Goal: Entertainment & Leisure: Browse casually

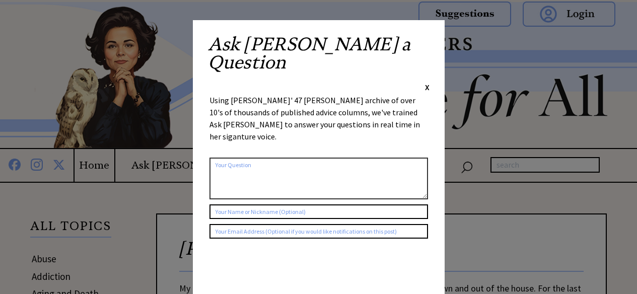
click at [428, 82] on span "X" at bounding box center [427, 87] width 5 height 10
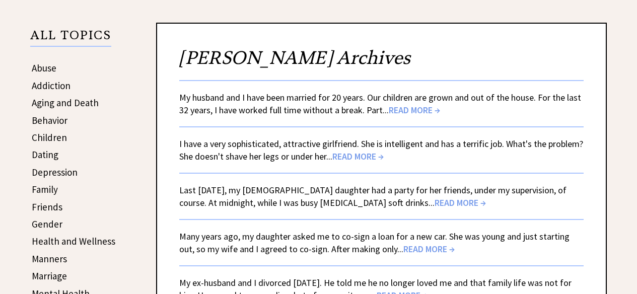
scroll to position [184, 0]
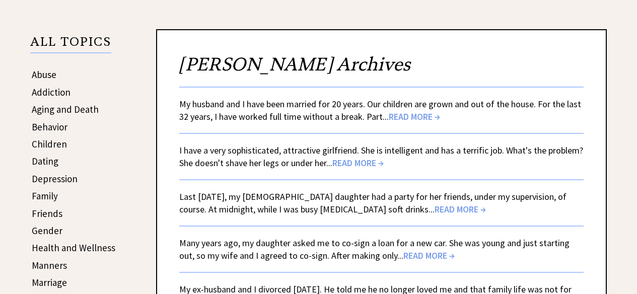
click at [414, 112] on span "READ MORE →" at bounding box center [414, 117] width 51 height 12
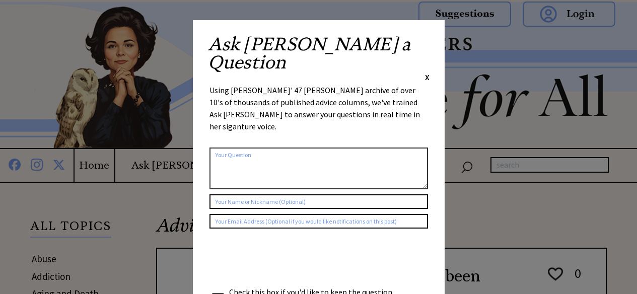
click at [426, 72] on span "X" at bounding box center [427, 77] width 5 height 10
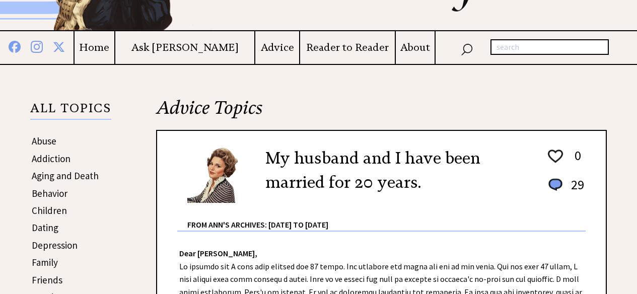
scroll to position [110, 0]
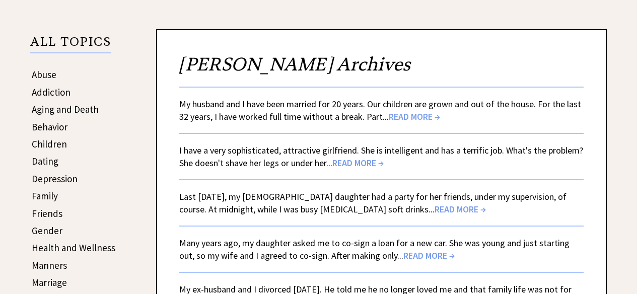
scroll to position [184, 0]
click at [367, 160] on span "READ MORE →" at bounding box center [358, 163] width 51 height 12
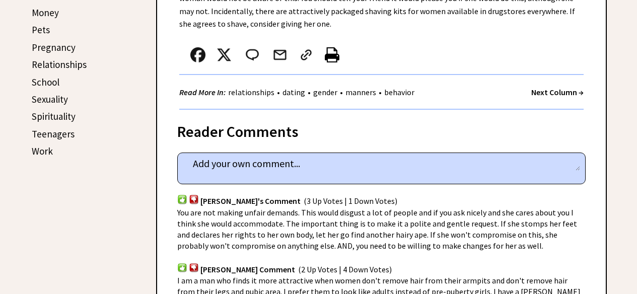
scroll to position [490, 0]
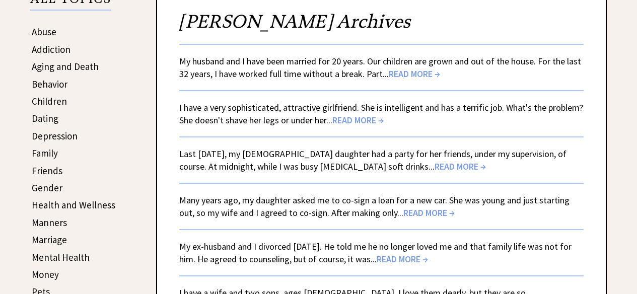
scroll to position [231, 0]
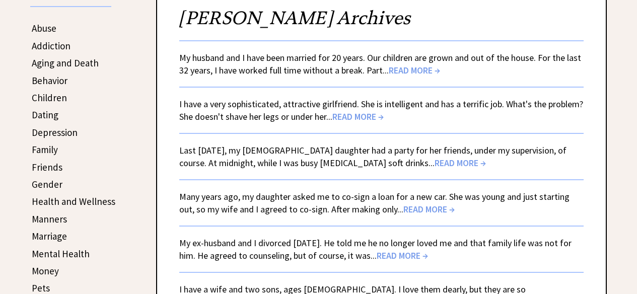
click at [435, 157] on span "READ MORE →" at bounding box center [460, 163] width 51 height 12
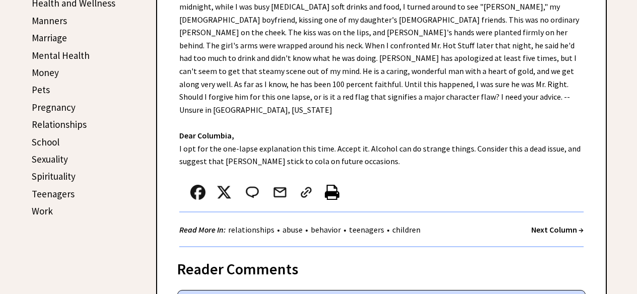
scroll to position [399, 0]
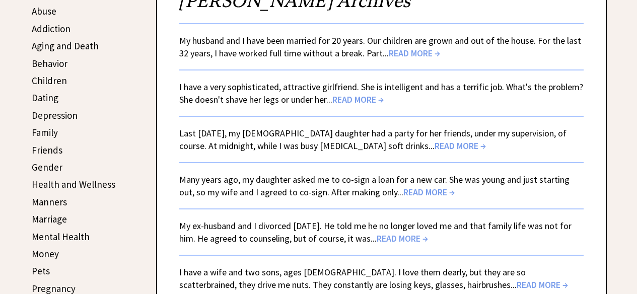
scroll to position [244, 0]
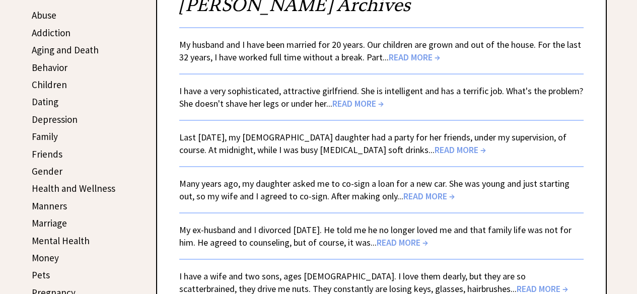
click at [411, 195] on span "READ MORE →" at bounding box center [429, 196] width 51 height 12
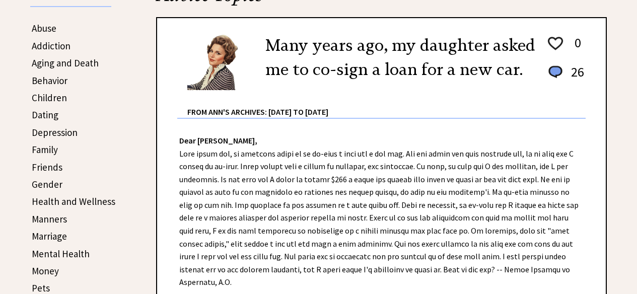
scroll to position [211, 0]
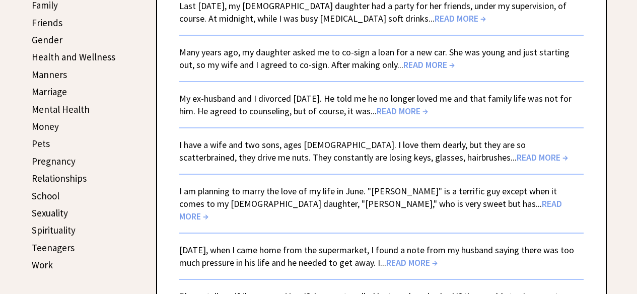
scroll to position [376, 0]
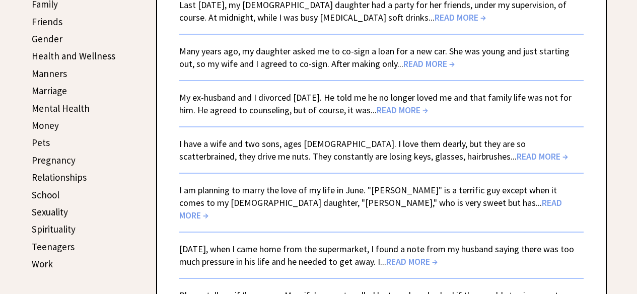
click at [424, 111] on span "READ MORE →" at bounding box center [402, 110] width 51 height 12
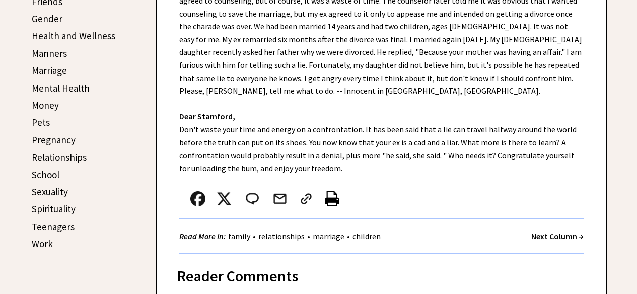
scroll to position [391, 0]
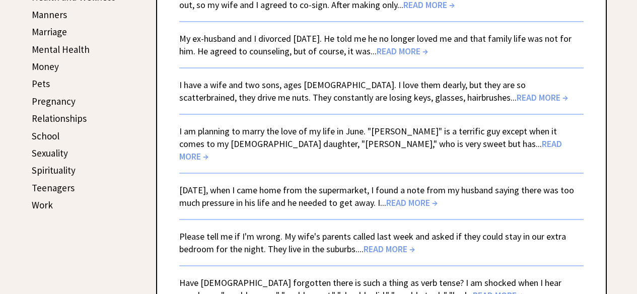
scroll to position [436, 0]
click at [517, 96] on span "READ MORE →" at bounding box center [542, 97] width 51 height 12
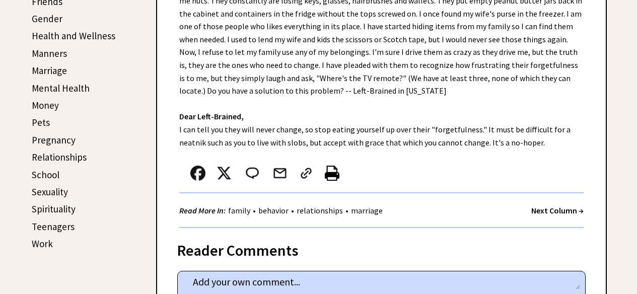
scroll to position [401, 0]
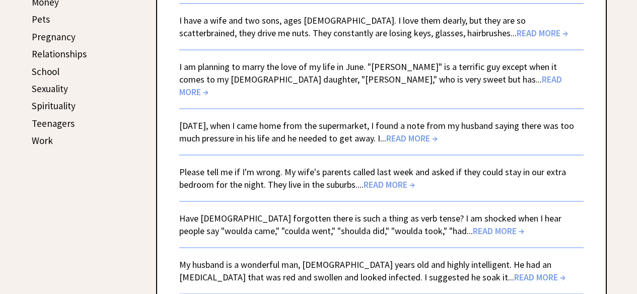
scroll to position [501, 0]
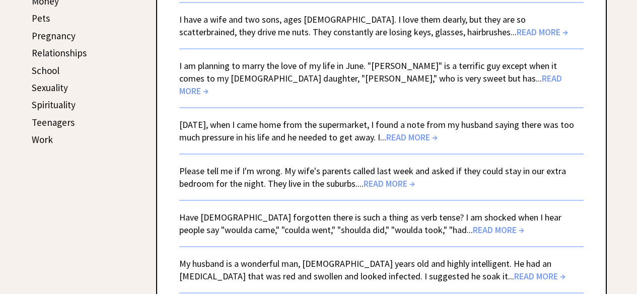
click at [413, 80] on span "READ MORE →" at bounding box center [370, 85] width 383 height 24
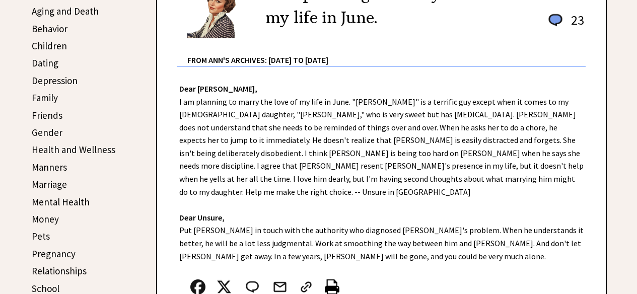
scroll to position [284, 0]
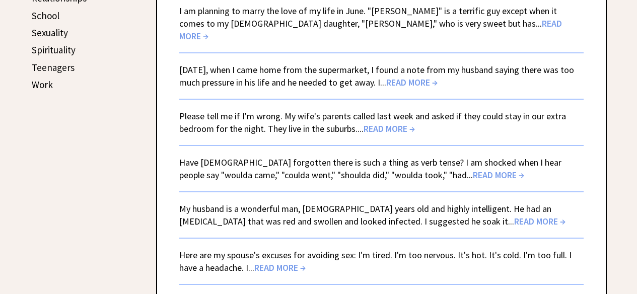
scroll to position [557, 0]
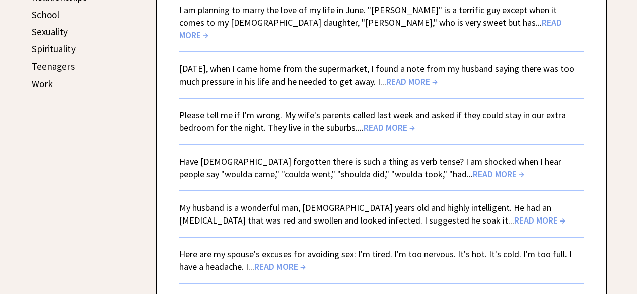
click at [434, 76] on span "READ MORE →" at bounding box center [411, 82] width 51 height 12
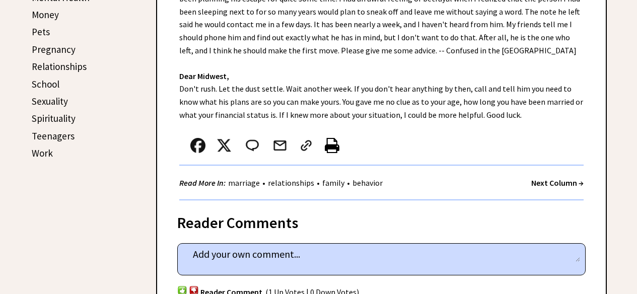
scroll to position [469, 0]
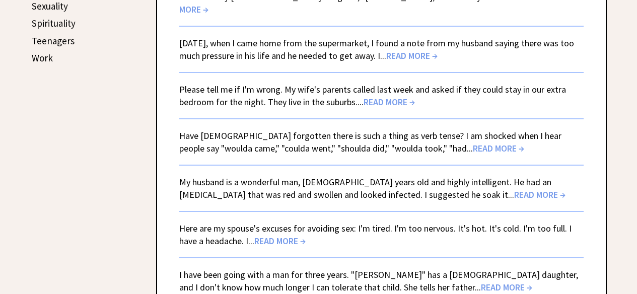
scroll to position [581, 0]
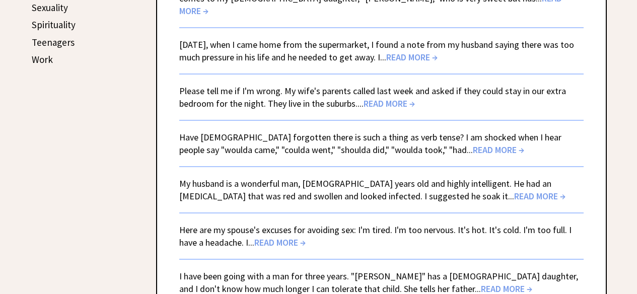
click at [392, 98] on span "READ MORE →" at bounding box center [389, 104] width 51 height 12
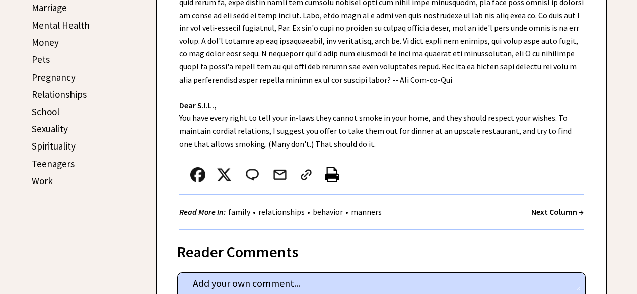
scroll to position [459, 0]
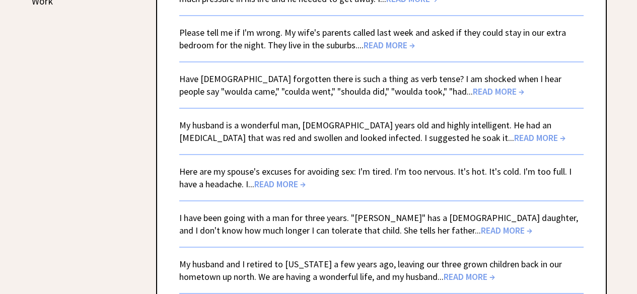
scroll to position [643, 0]
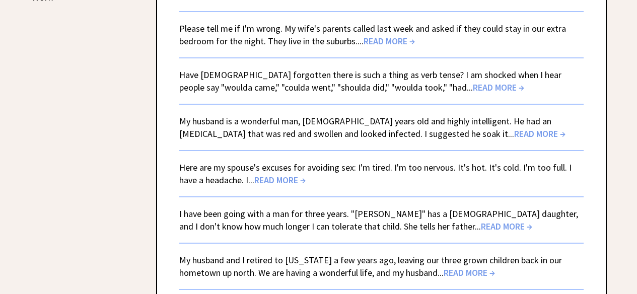
click at [473, 82] on span "READ MORE →" at bounding box center [498, 88] width 51 height 12
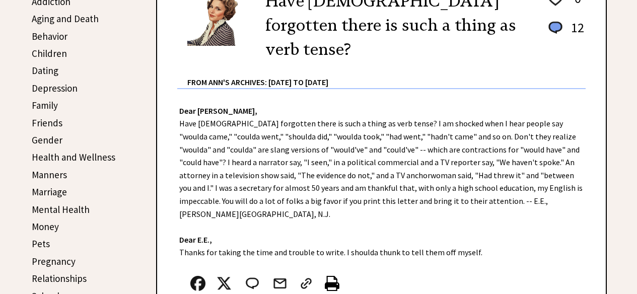
scroll to position [270, 0]
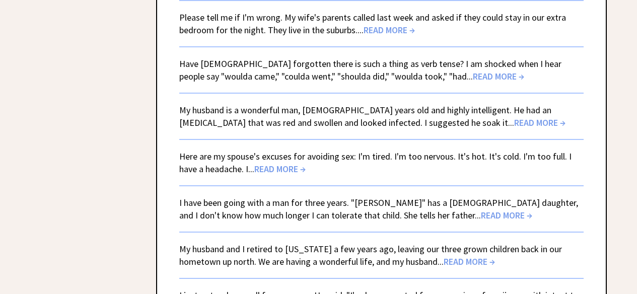
scroll to position [654, 0]
click at [514, 117] on span "READ MORE →" at bounding box center [539, 123] width 51 height 12
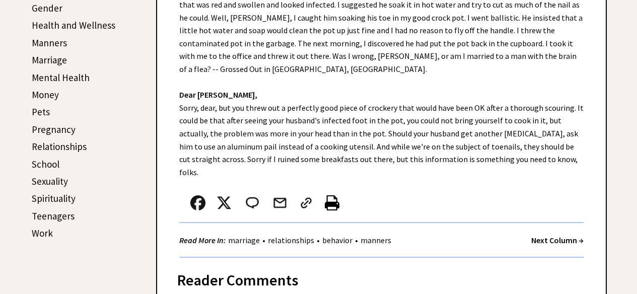
scroll to position [409, 0]
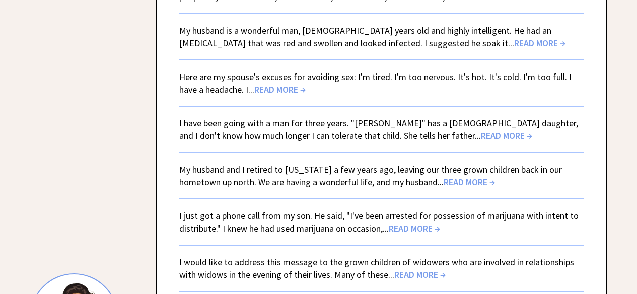
scroll to position [739, 0]
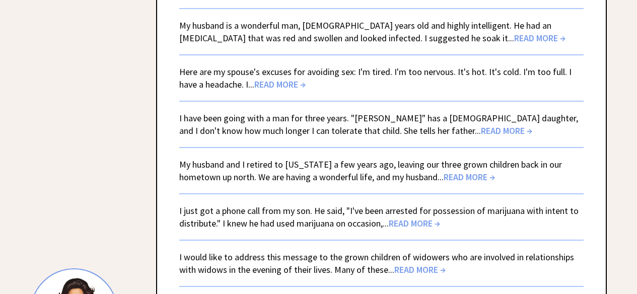
click at [278, 79] on span "READ MORE →" at bounding box center [279, 85] width 51 height 12
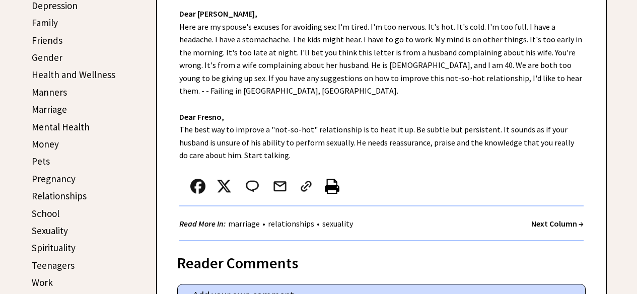
scroll to position [357, 0]
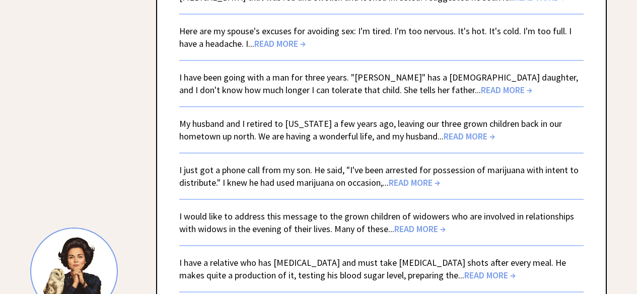
scroll to position [782, 0]
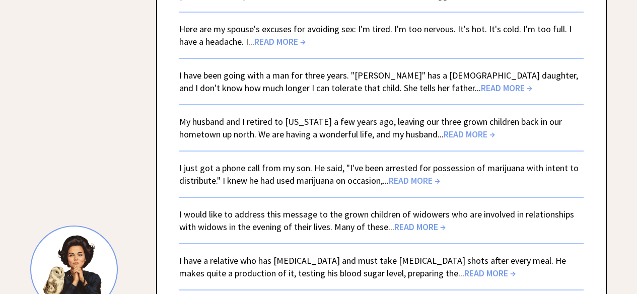
click at [481, 82] on span "READ MORE →" at bounding box center [506, 88] width 51 height 12
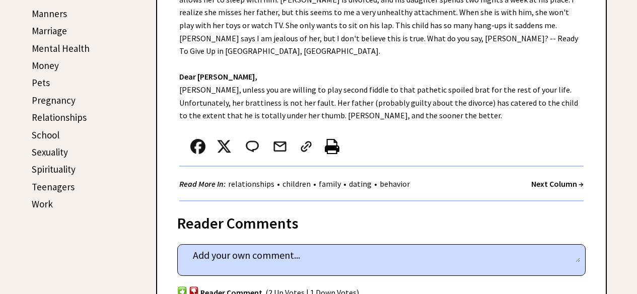
scroll to position [442, 0]
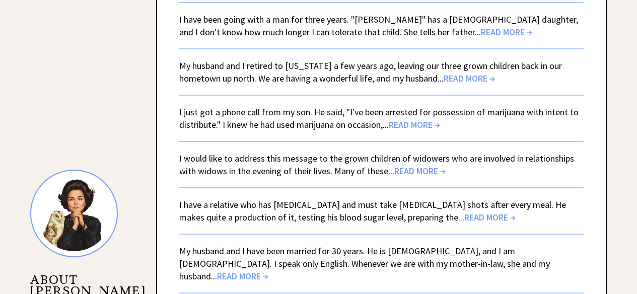
scroll to position [846, 0]
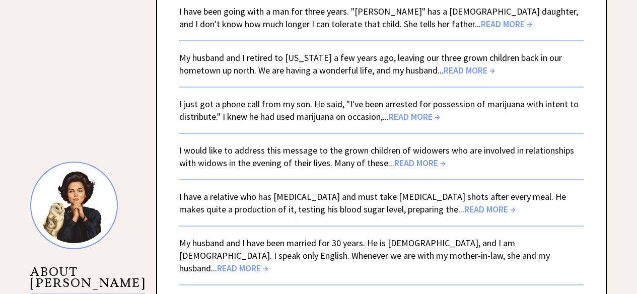
click at [444, 64] on span "READ MORE →" at bounding box center [469, 70] width 51 height 12
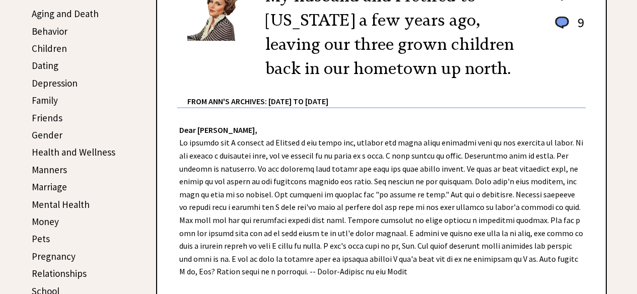
scroll to position [269, 0]
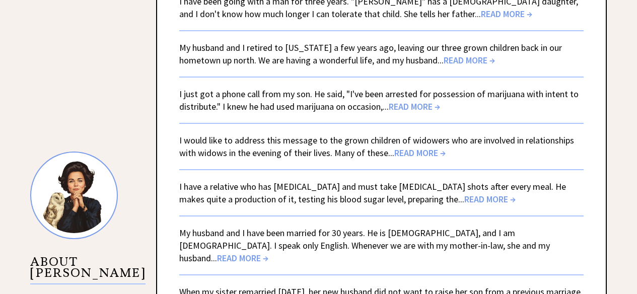
scroll to position [857, 0]
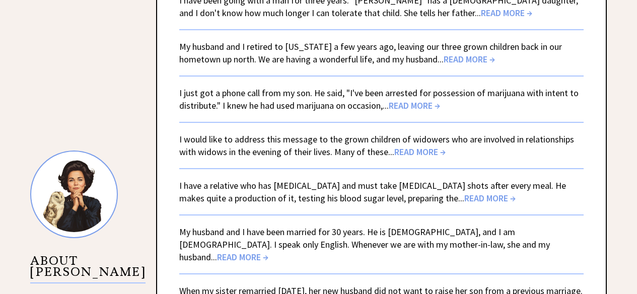
click at [430, 100] on span "READ MORE →" at bounding box center [414, 106] width 51 height 12
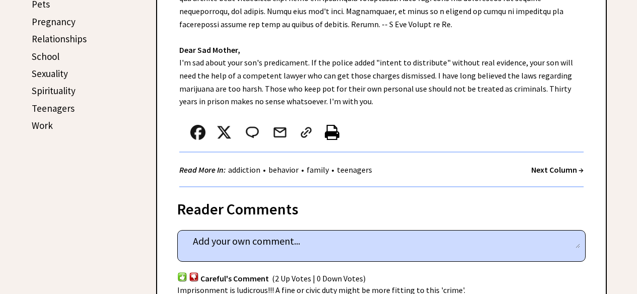
scroll to position [516, 0]
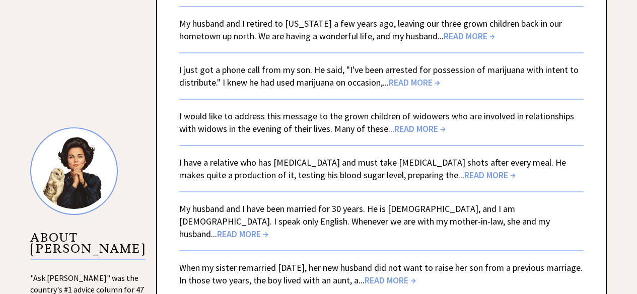
scroll to position [877, 0]
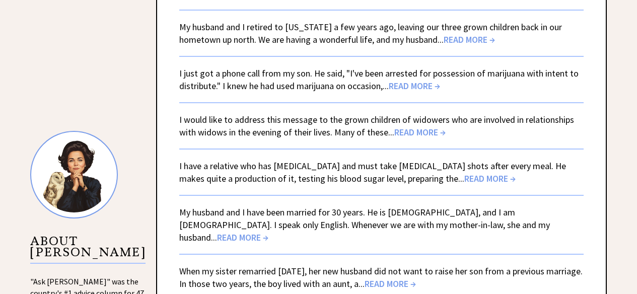
click at [417, 126] on span "READ MORE →" at bounding box center [420, 132] width 51 height 12
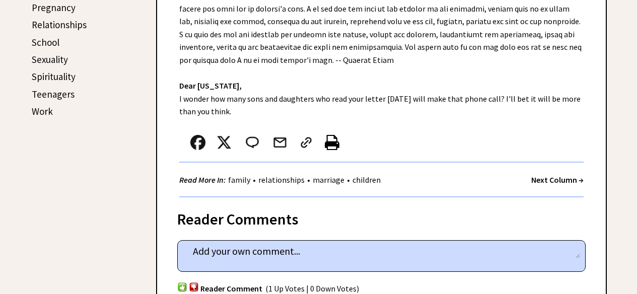
scroll to position [518, 0]
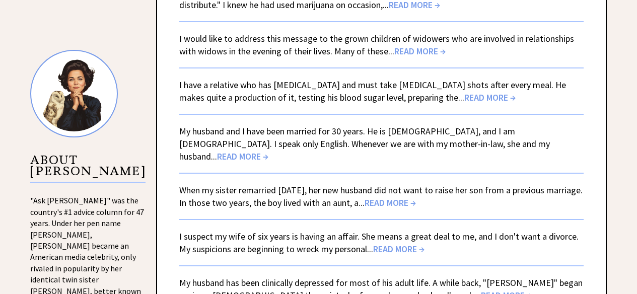
scroll to position [957, 0]
click at [465, 92] on span "READ MORE →" at bounding box center [490, 98] width 51 height 12
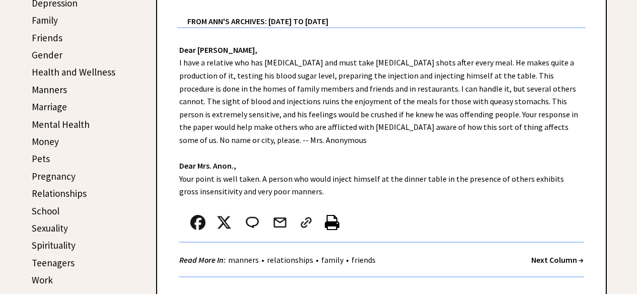
scroll to position [356, 0]
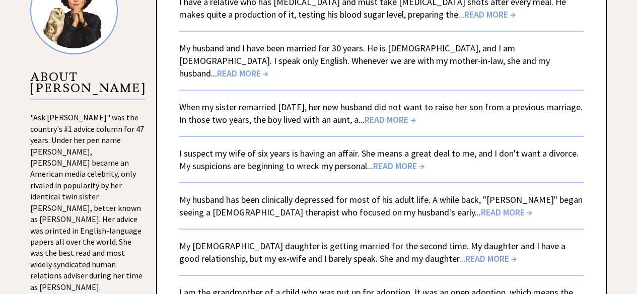
scroll to position [1043, 0]
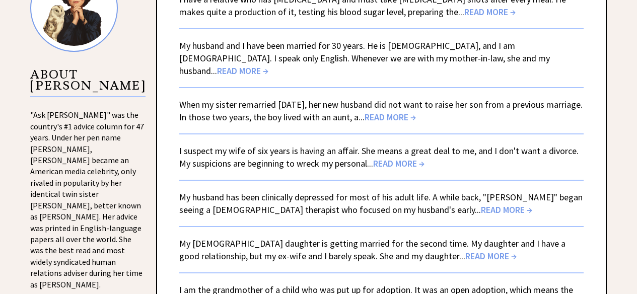
click at [269, 65] on span "READ MORE →" at bounding box center [242, 71] width 51 height 12
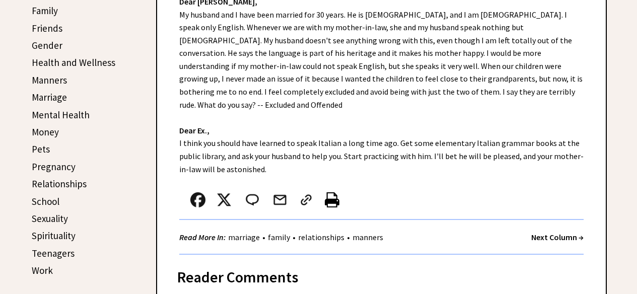
scroll to position [363, 0]
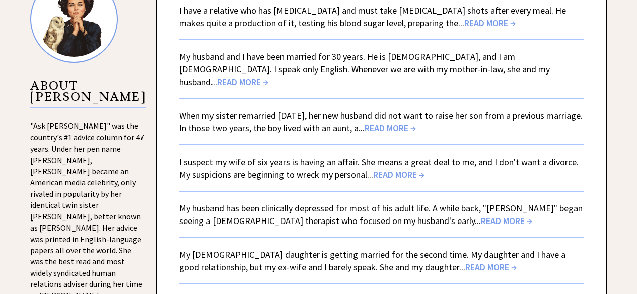
scroll to position [1032, 0]
click at [416, 123] on span "READ MORE →" at bounding box center [390, 129] width 51 height 12
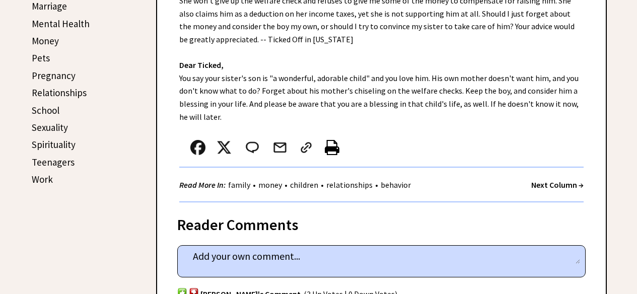
scroll to position [463, 0]
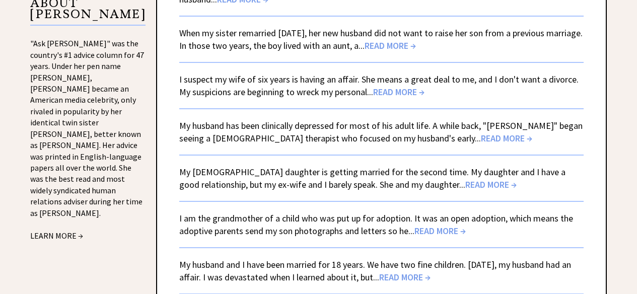
scroll to position [1116, 0]
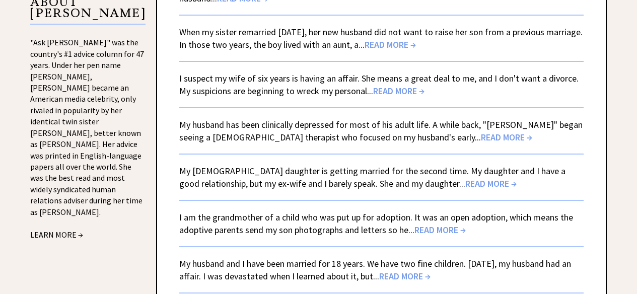
click at [408, 85] on span "READ MORE →" at bounding box center [398, 91] width 51 height 12
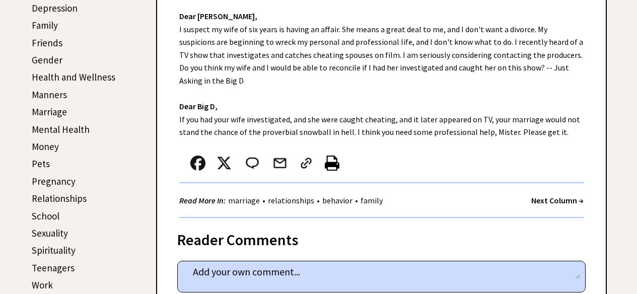
scroll to position [357, 0]
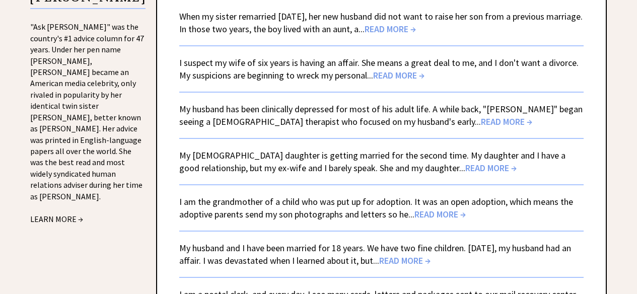
scroll to position [1139, 0]
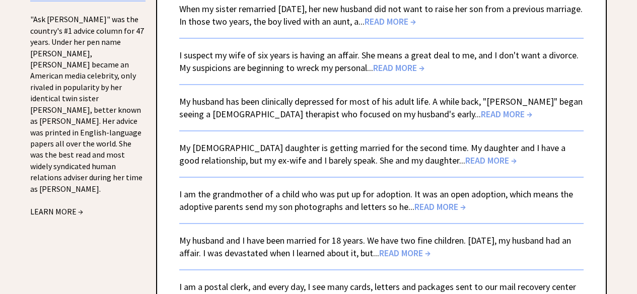
click at [481, 108] on span "READ MORE →" at bounding box center [506, 114] width 51 height 12
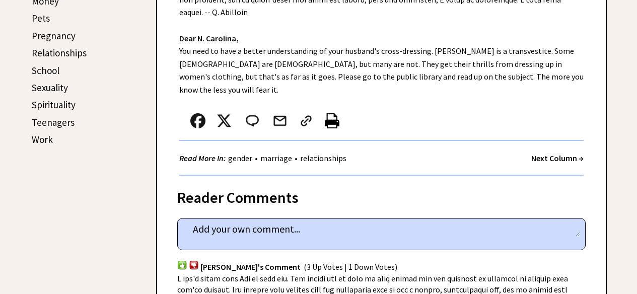
scroll to position [503, 0]
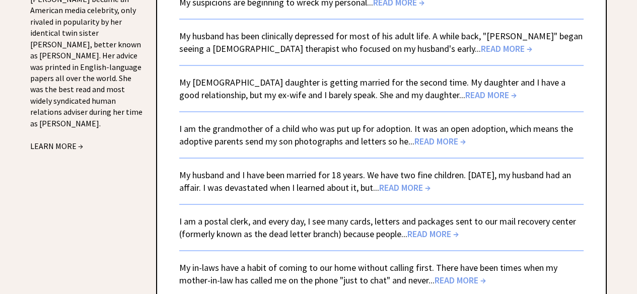
scroll to position [1205, 0]
click at [466, 89] on span "READ MORE →" at bounding box center [491, 95] width 51 height 12
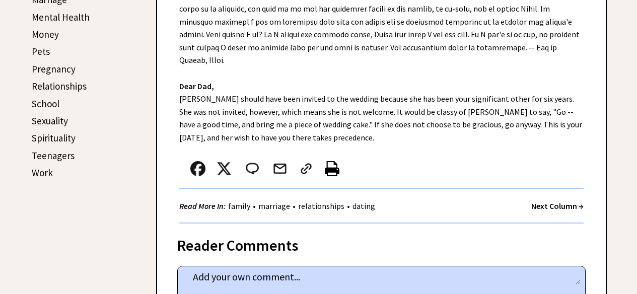
scroll to position [471, 0]
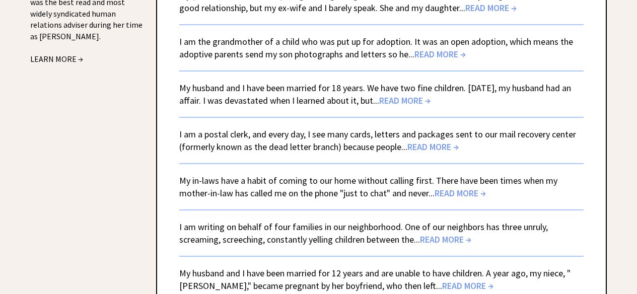
scroll to position [1293, 0]
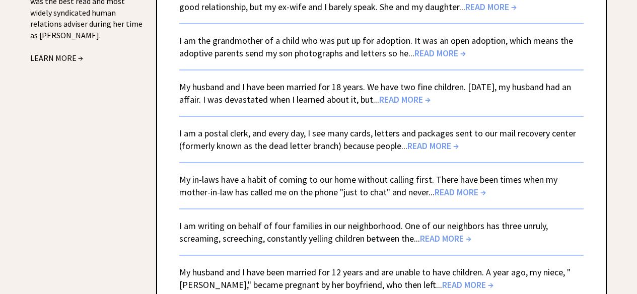
click at [451, 47] on span "READ MORE →" at bounding box center [440, 53] width 51 height 12
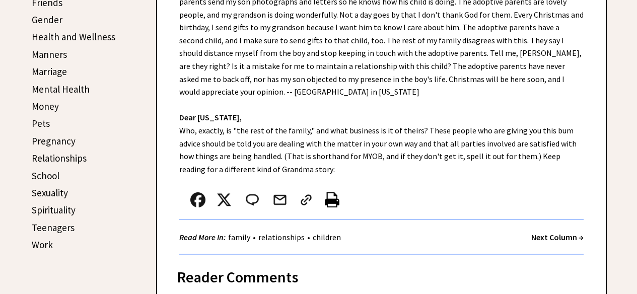
scroll to position [395, 0]
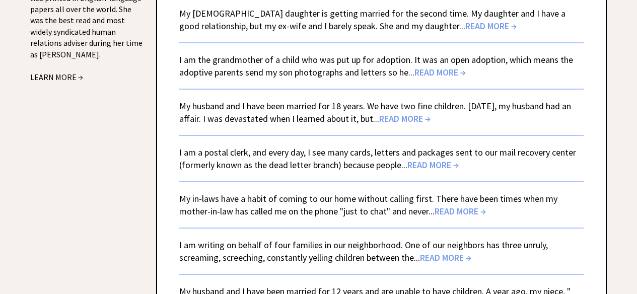
scroll to position [1278, 0]
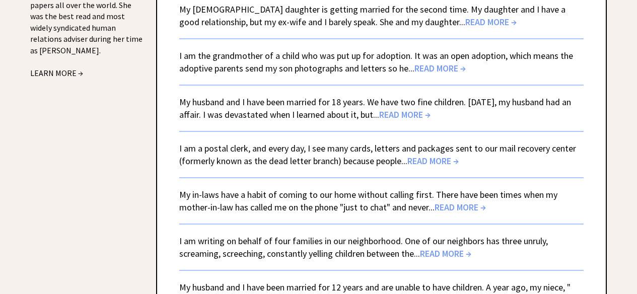
click at [431, 109] on span "READ MORE →" at bounding box center [404, 115] width 51 height 12
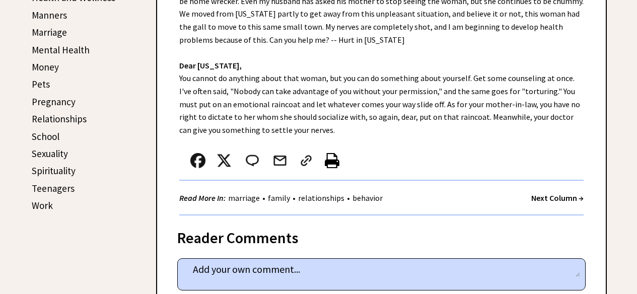
scroll to position [438, 0]
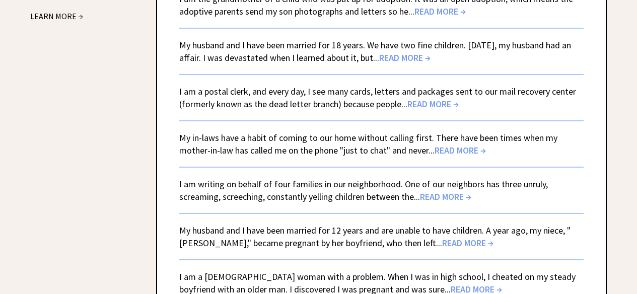
scroll to position [1338, 0]
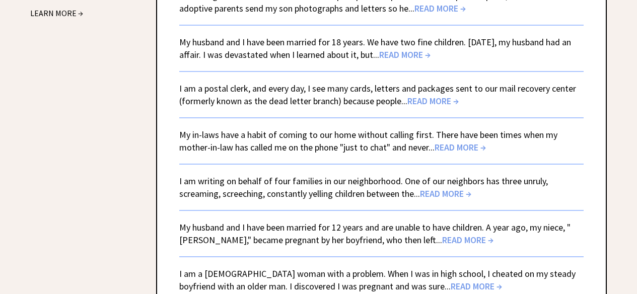
click at [431, 95] on span "READ MORE →" at bounding box center [433, 101] width 51 height 12
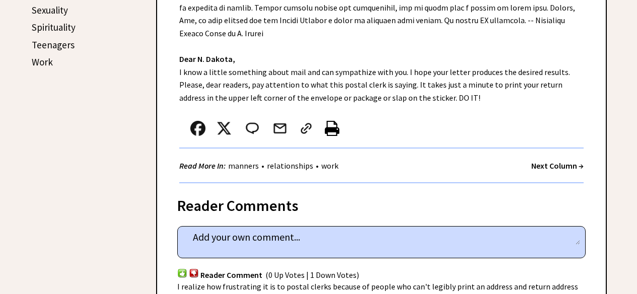
scroll to position [579, 0]
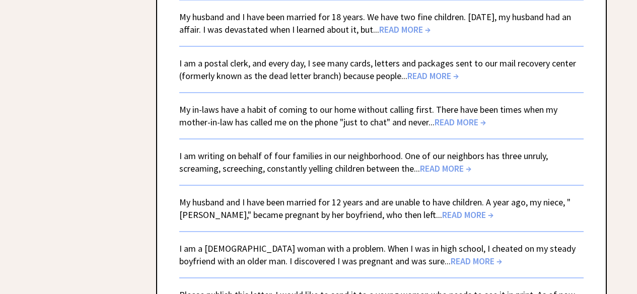
scroll to position [1362, 0]
click at [457, 117] on span "READ MORE →" at bounding box center [460, 123] width 51 height 12
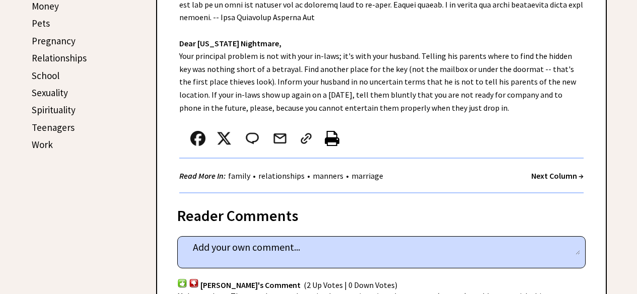
scroll to position [484, 0]
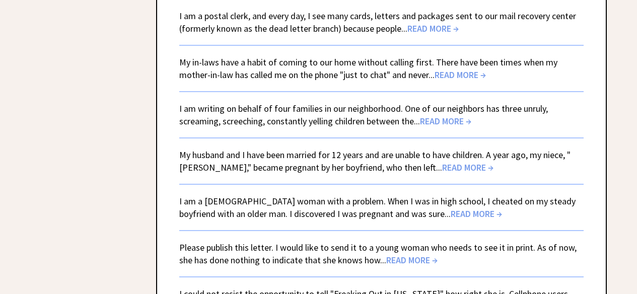
scroll to position [1415, 0]
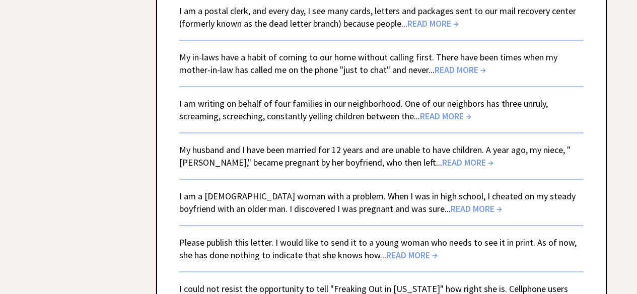
click at [456, 110] on span "READ MORE →" at bounding box center [445, 116] width 51 height 12
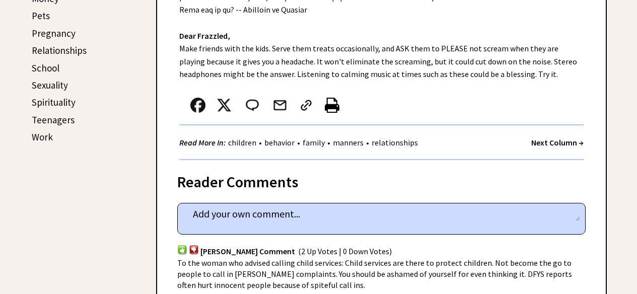
scroll to position [505, 0]
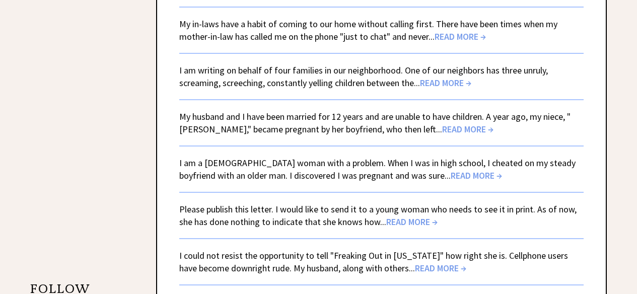
scroll to position [1446, 0]
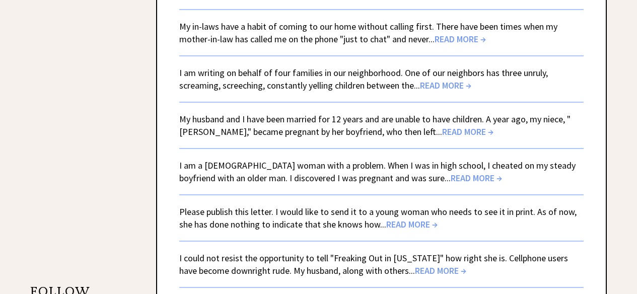
click at [442, 126] on span "READ MORE →" at bounding box center [467, 132] width 51 height 12
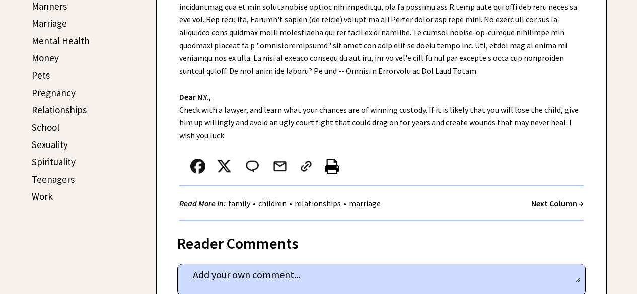
scroll to position [419, 0]
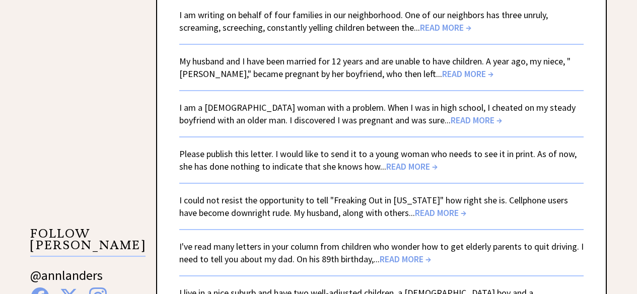
scroll to position [1502, 0]
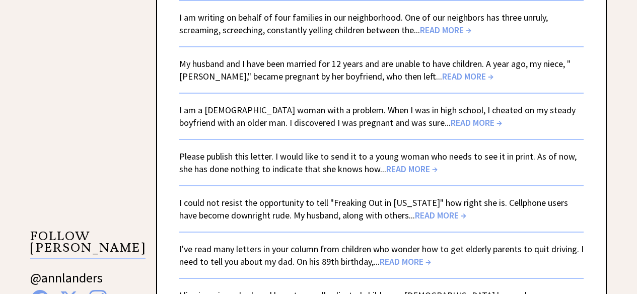
click at [455, 117] on span "READ MORE →" at bounding box center [476, 123] width 51 height 12
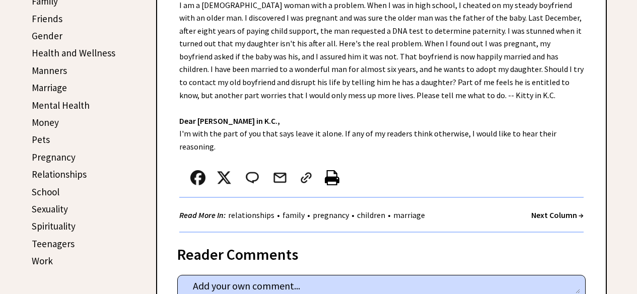
scroll to position [377, 0]
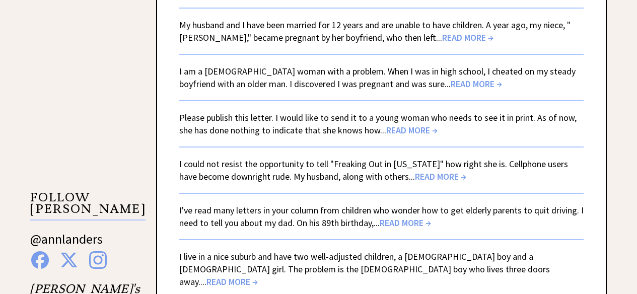
scroll to position [1535, 0]
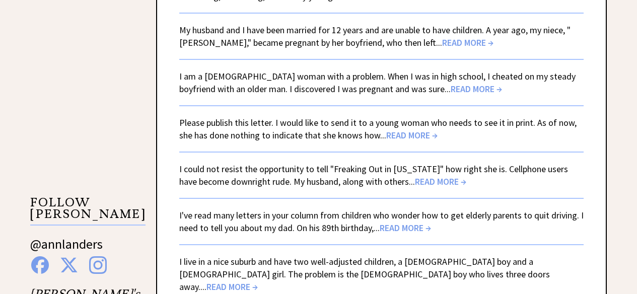
click at [409, 129] on span "READ MORE →" at bounding box center [411, 135] width 51 height 12
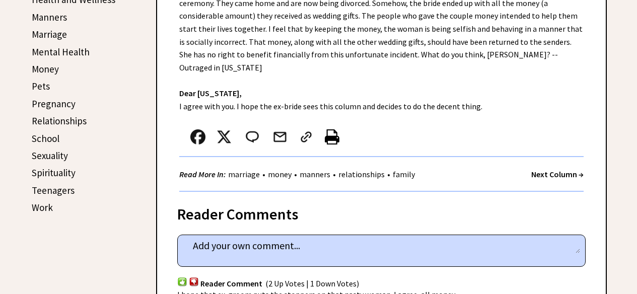
scroll to position [432, 0]
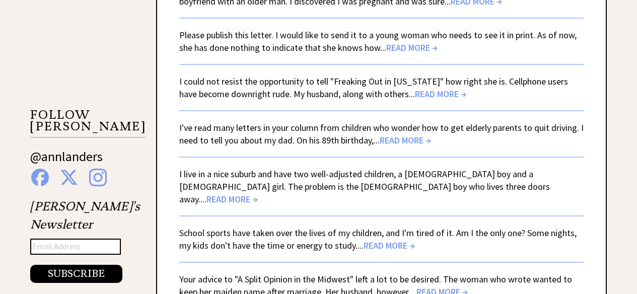
scroll to position [1626, 0]
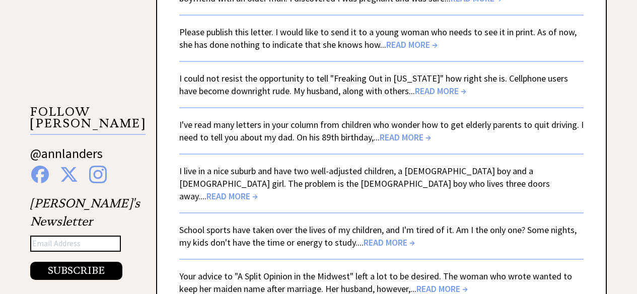
click at [415, 85] on span "READ MORE →" at bounding box center [440, 91] width 51 height 12
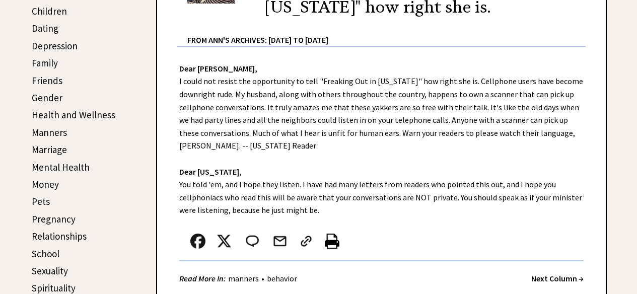
scroll to position [330, 0]
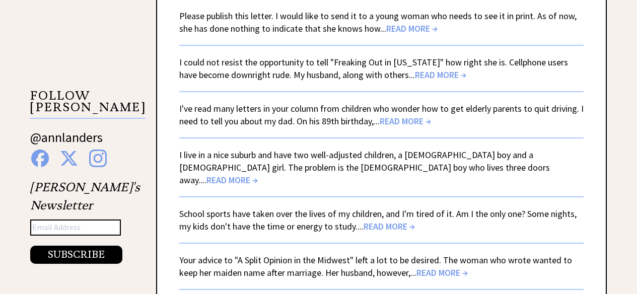
scroll to position [1649, 0]
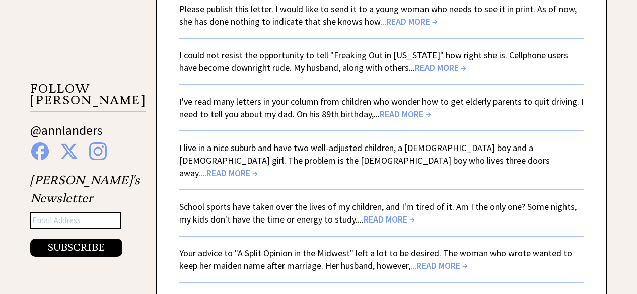
click at [416, 108] on span "READ MORE →" at bounding box center [405, 114] width 51 height 12
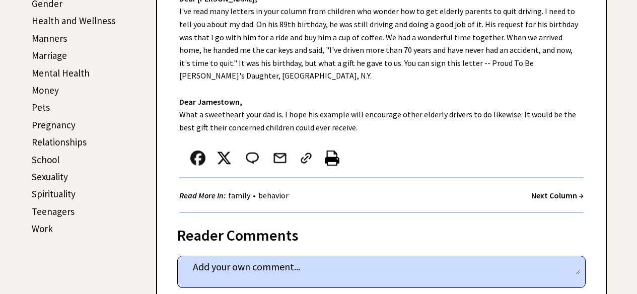
scroll to position [411, 0]
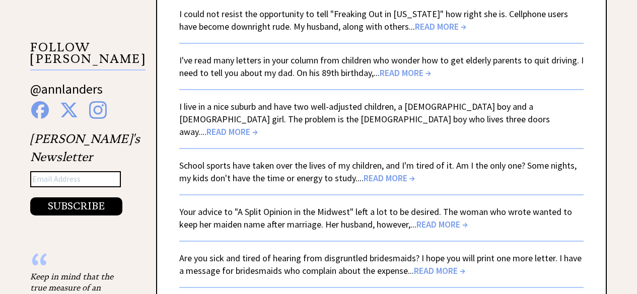
scroll to position [1697, 0]
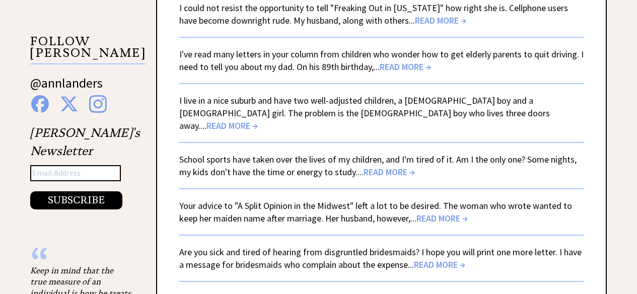
click at [258, 120] on span "READ MORE →" at bounding box center [232, 126] width 51 height 12
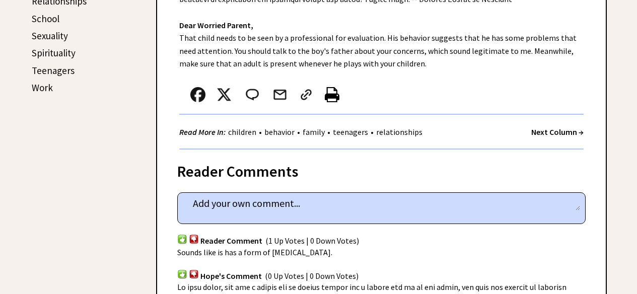
scroll to position [553, 0]
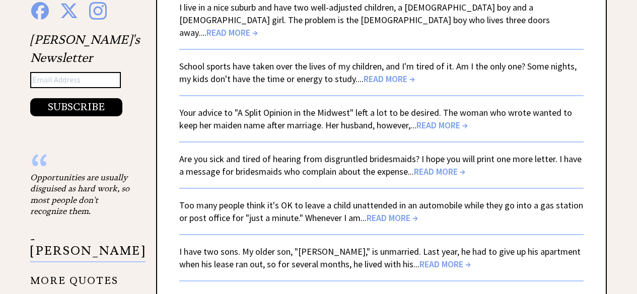
scroll to position [1792, 0]
